Goal: Find contact information: Find contact information

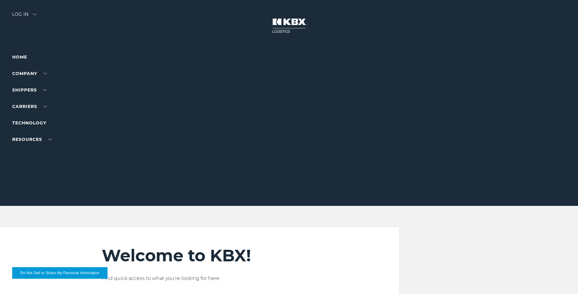
click at [32, 14] on div "Log in" at bounding box center [24, 16] width 24 height 9
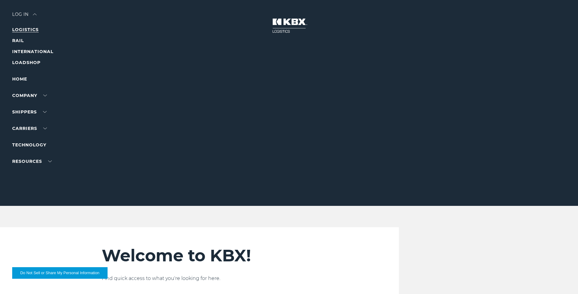
click at [34, 30] on link "LOGISTICS" at bounding box center [25, 29] width 27 height 5
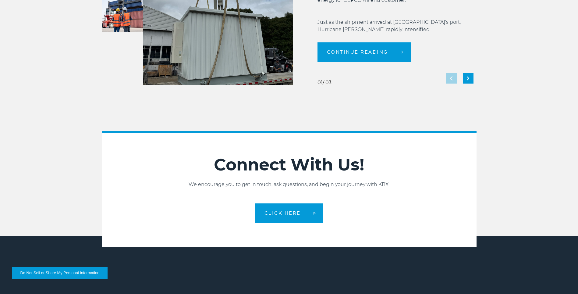
scroll to position [1293, 0]
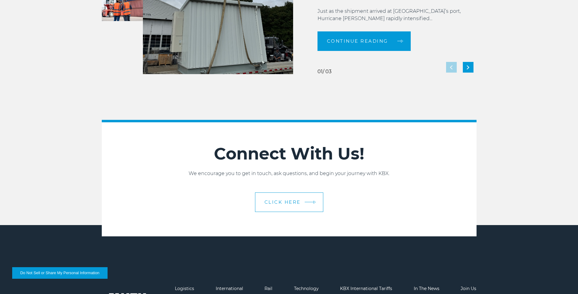
click at [285, 201] on span "CLICK HERE" at bounding box center [282, 202] width 36 height 5
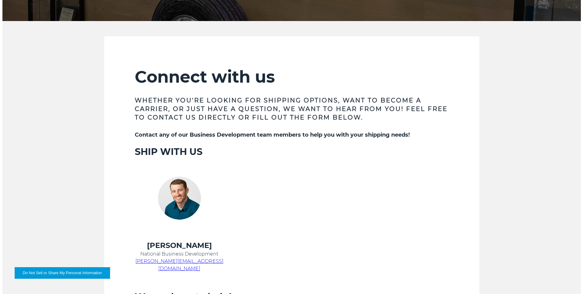
scroll to position [244, 0]
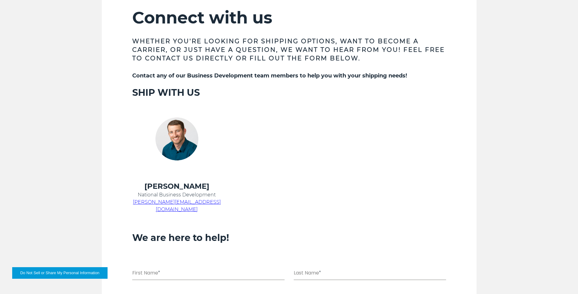
click at [44, 274] on button "Do Not Sell or Share My Personal Information" at bounding box center [59, 273] width 95 height 12
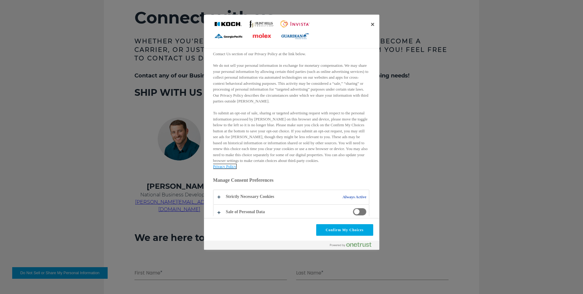
scroll to position [55, 0]
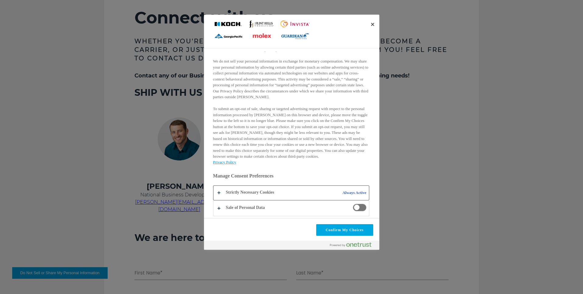
click at [219, 194] on button "Do Not Sell or Share My Personal Information and Opt Out of Targeted Advertising" at bounding box center [290, 193] width 155 height 14
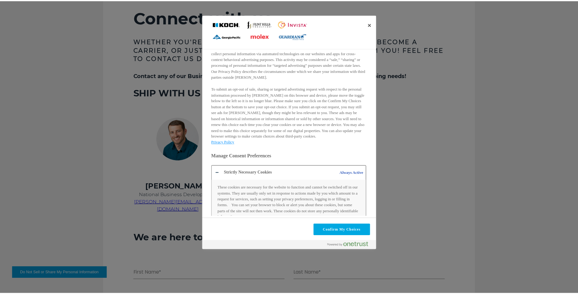
scroll to position [86, 0]
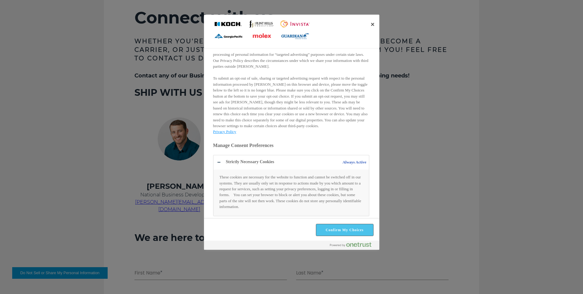
click at [344, 234] on button "Confirm My Choices" at bounding box center [344, 230] width 57 height 12
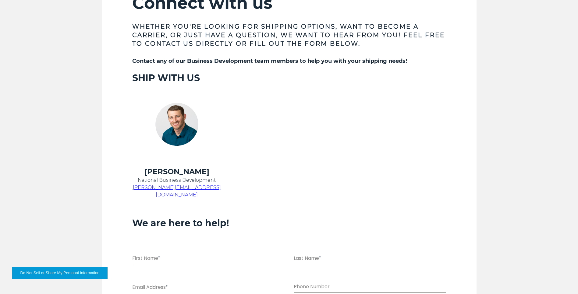
scroll to position [241, 0]
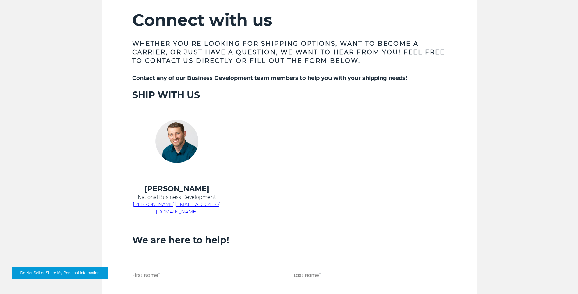
click at [165, 206] on span "chris.kein@kbxlogistics.com" at bounding box center [177, 207] width 88 height 13
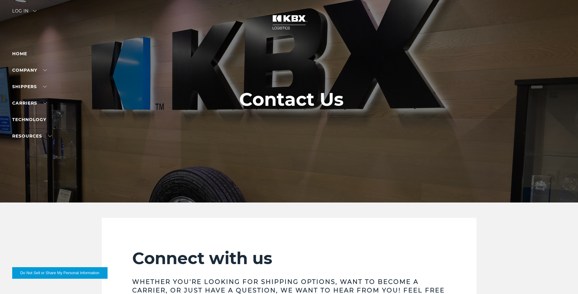
scroll to position [0, 0]
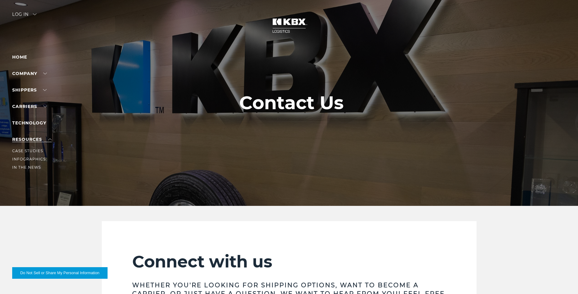
click at [36, 140] on link "RESOURCES" at bounding box center [32, 139] width 40 height 5
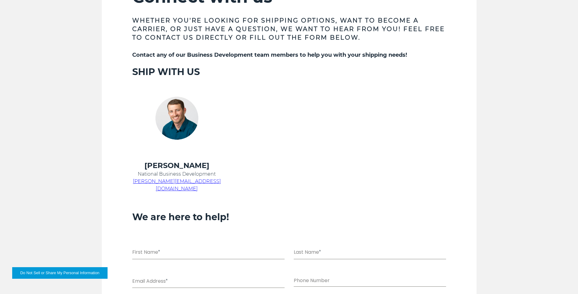
scroll to position [274, 0]
